Goal: Navigation & Orientation: Find specific page/section

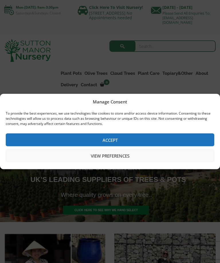
click at [136, 136] on button "Accept" at bounding box center [110, 139] width 208 height 13
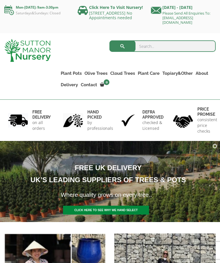
click at [0, 0] on link "Plateau Olive Trees (Mesa Range)" at bounding box center [0, 0] width 0 height 0
click at [0, 0] on link "Gnarled Olive Trees (Bella Range)" at bounding box center [0, 0] width 0 height 0
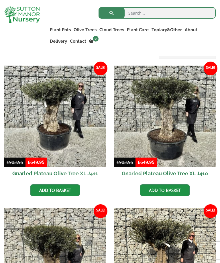
scroll to position [274, 0]
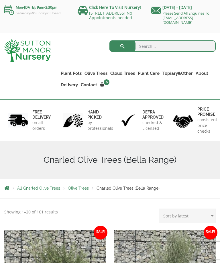
click at [0, 0] on link "Ilex Crenata Cloud Trees" at bounding box center [0, 0] width 0 height 0
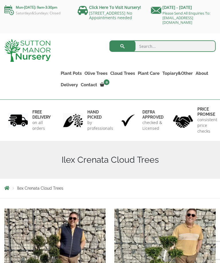
click at [0, 0] on link "Castlewellan" at bounding box center [0, 0] width 0 height 0
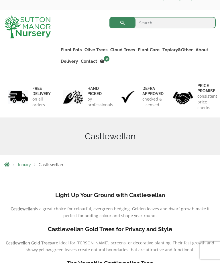
scroll to position [23, 0]
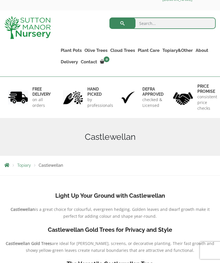
click at [0, 0] on link "Ligustrum Pom Poms" at bounding box center [0, 0] width 0 height 0
